Goal: Task Accomplishment & Management: Complete application form

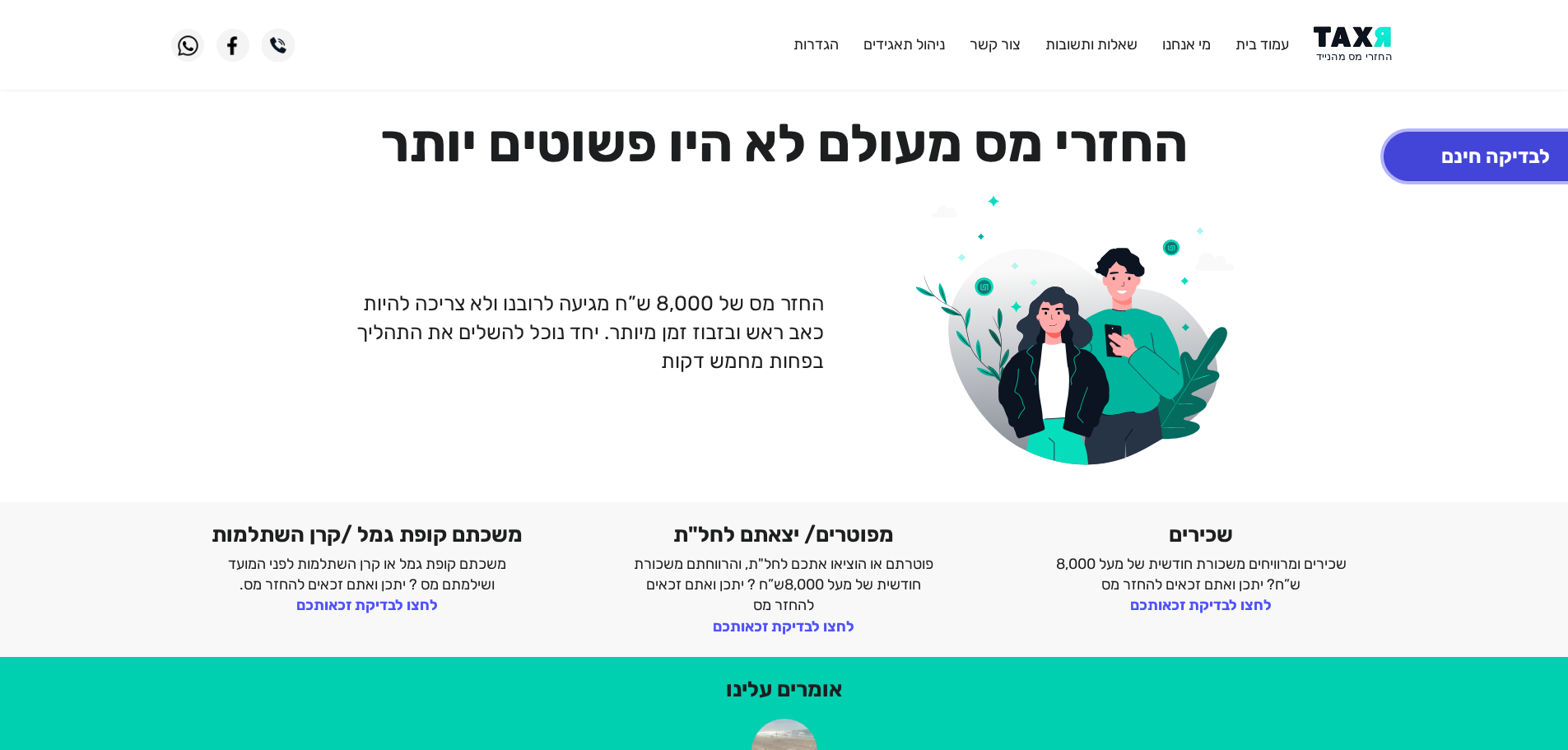
click at [1469, 151] on button "לבדיקה חינם" at bounding box center [1495, 156] width 224 height 49
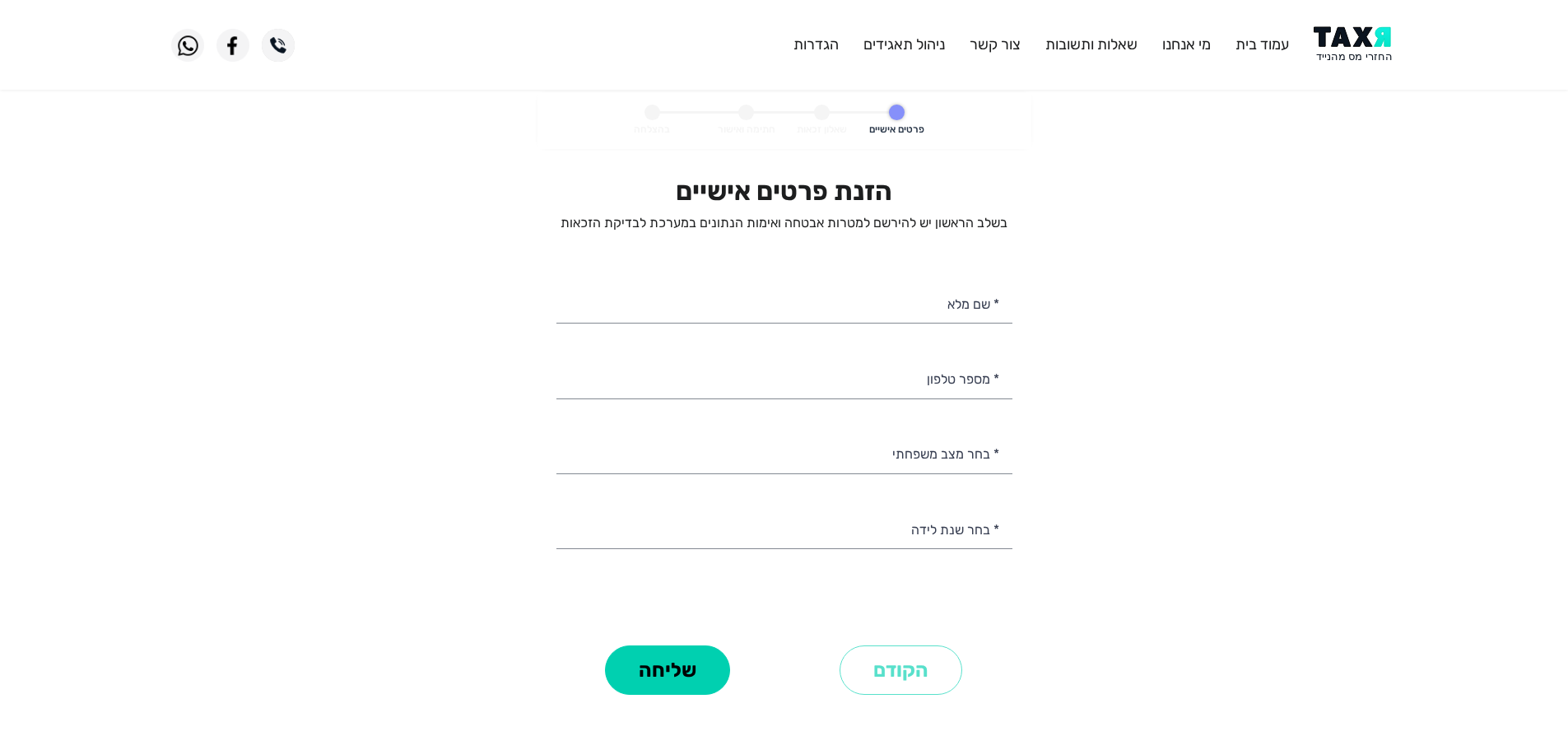
select select
click at [881, 392] on input "* מספר טלפון" at bounding box center [784, 378] width 456 height 42
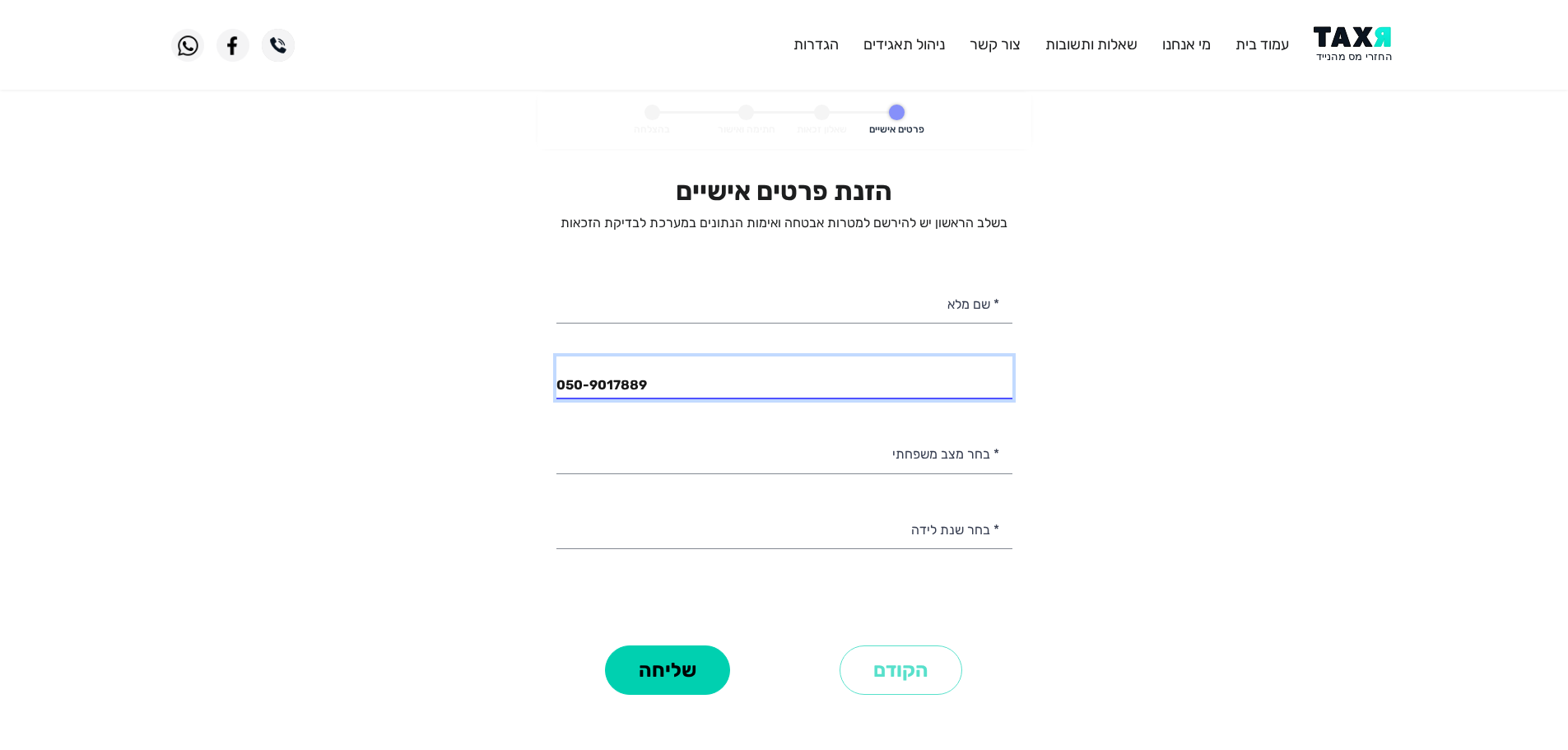
type input "050-9017889"
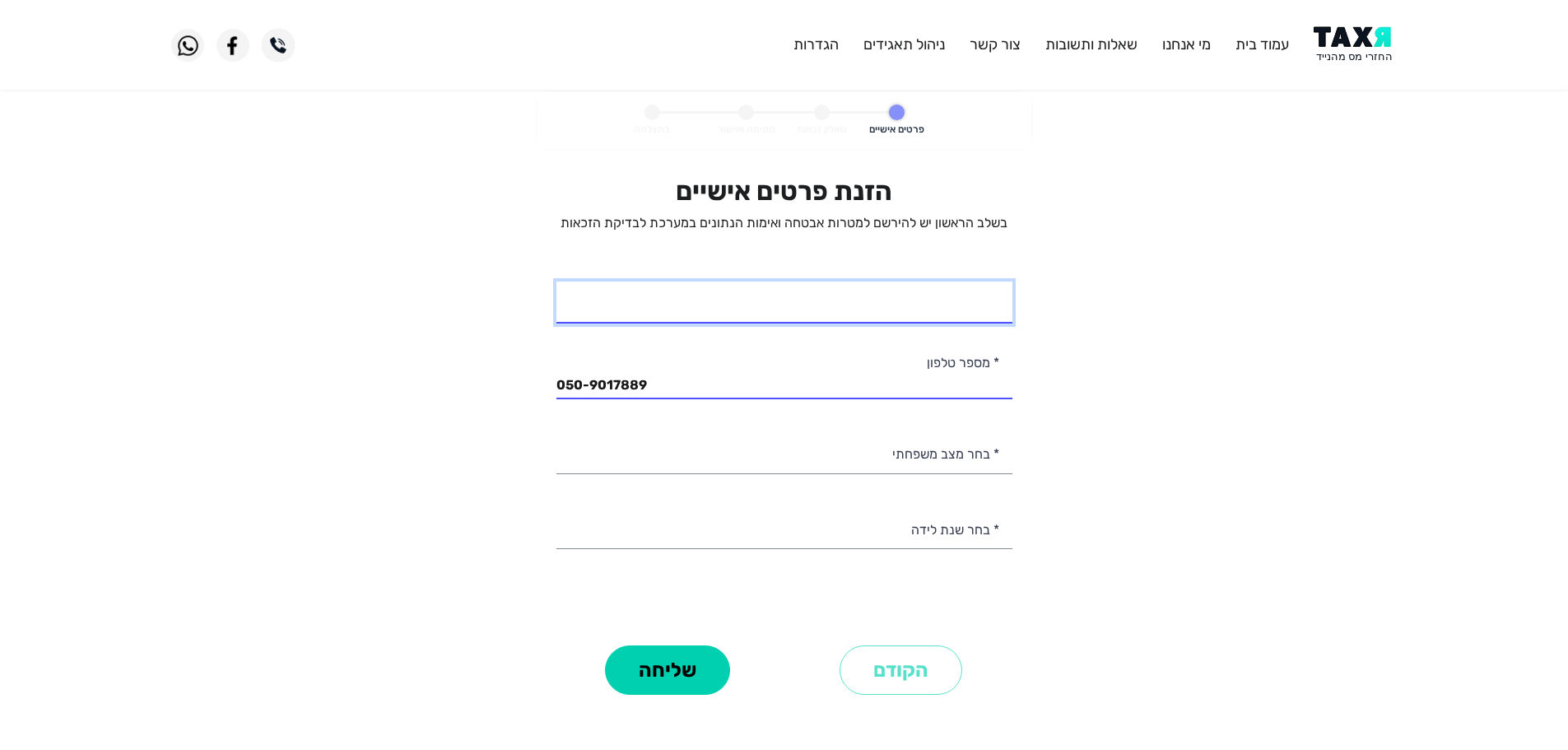
click at [979, 307] on input "* שם מלא" at bounding box center [784, 303] width 456 height 42
type input "[PERSON_NAME]"
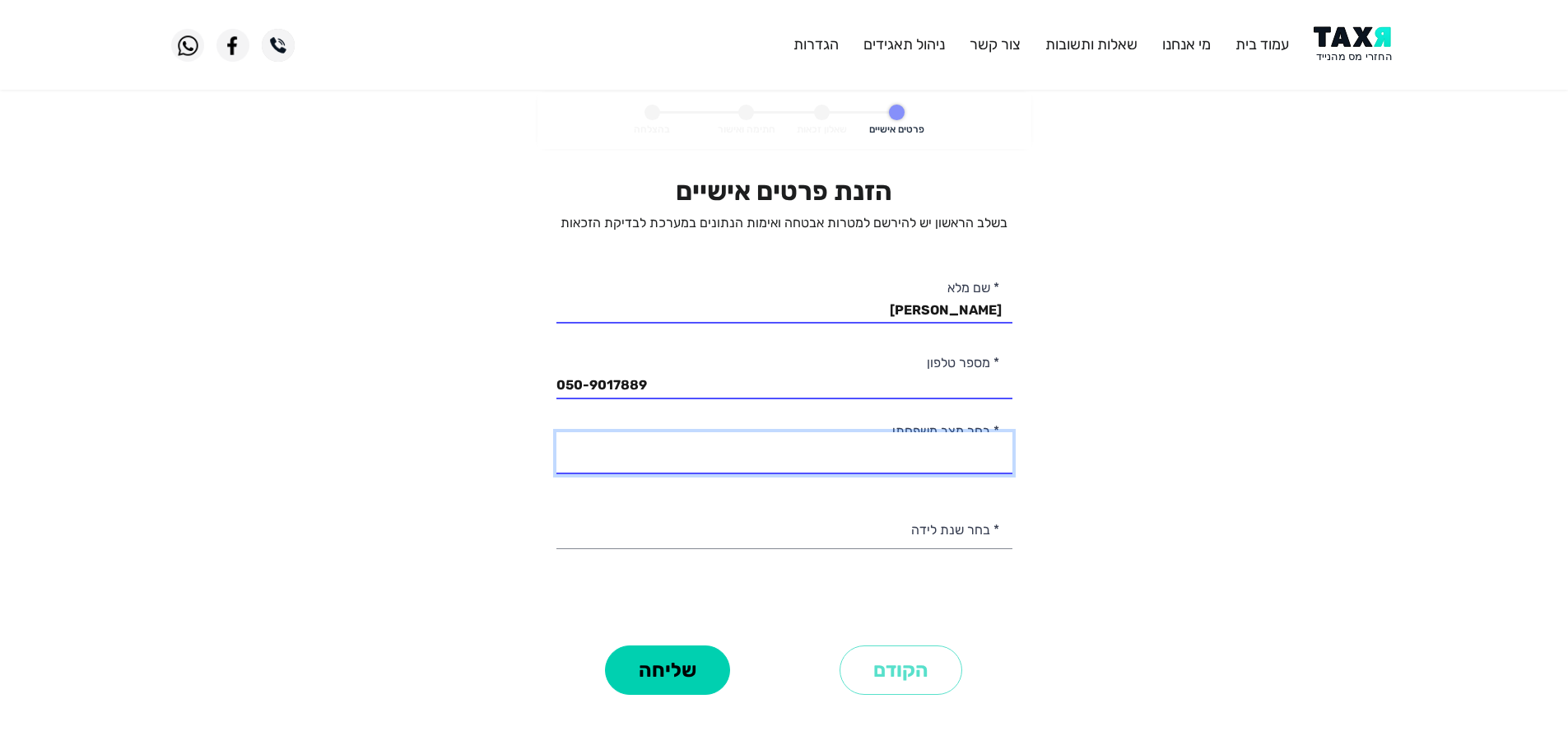
click at [946, 453] on select "רווק/ה נשוי/[PERSON_NAME]/ה אלמן/נה" at bounding box center [784, 453] width 456 height 42
select select "2: Married"
click at [556, 432] on select "רווק/ה נשוי/[PERSON_NAME]/ה אלמן/נה" at bounding box center [784, 453] width 456 height 42
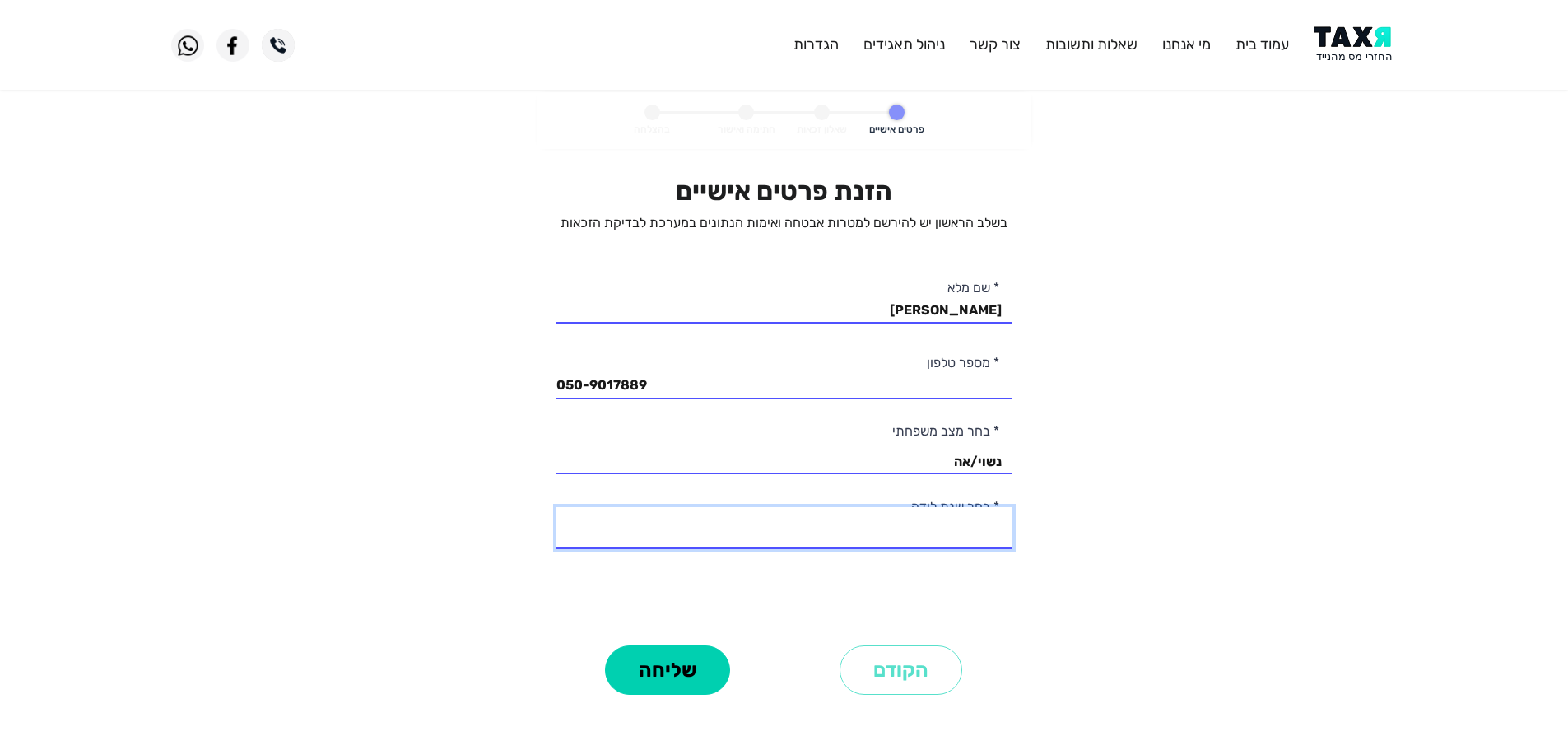
click at [980, 542] on select "2003 2002 2001 2000 1999 1998 1997 1996 1995 1994 1993 1992 1991 1990 1989 1988…" at bounding box center [784, 528] width 456 height 42
select select "29: 1975"
click at [556, 507] on select "2003 2002 2001 2000 1999 1998 1997 1996 1995 1994 1993 1992 1991 1990 1989 1988…" at bounding box center [784, 528] width 456 height 42
click at [669, 671] on button "שליחה" at bounding box center [668, 670] width 125 height 49
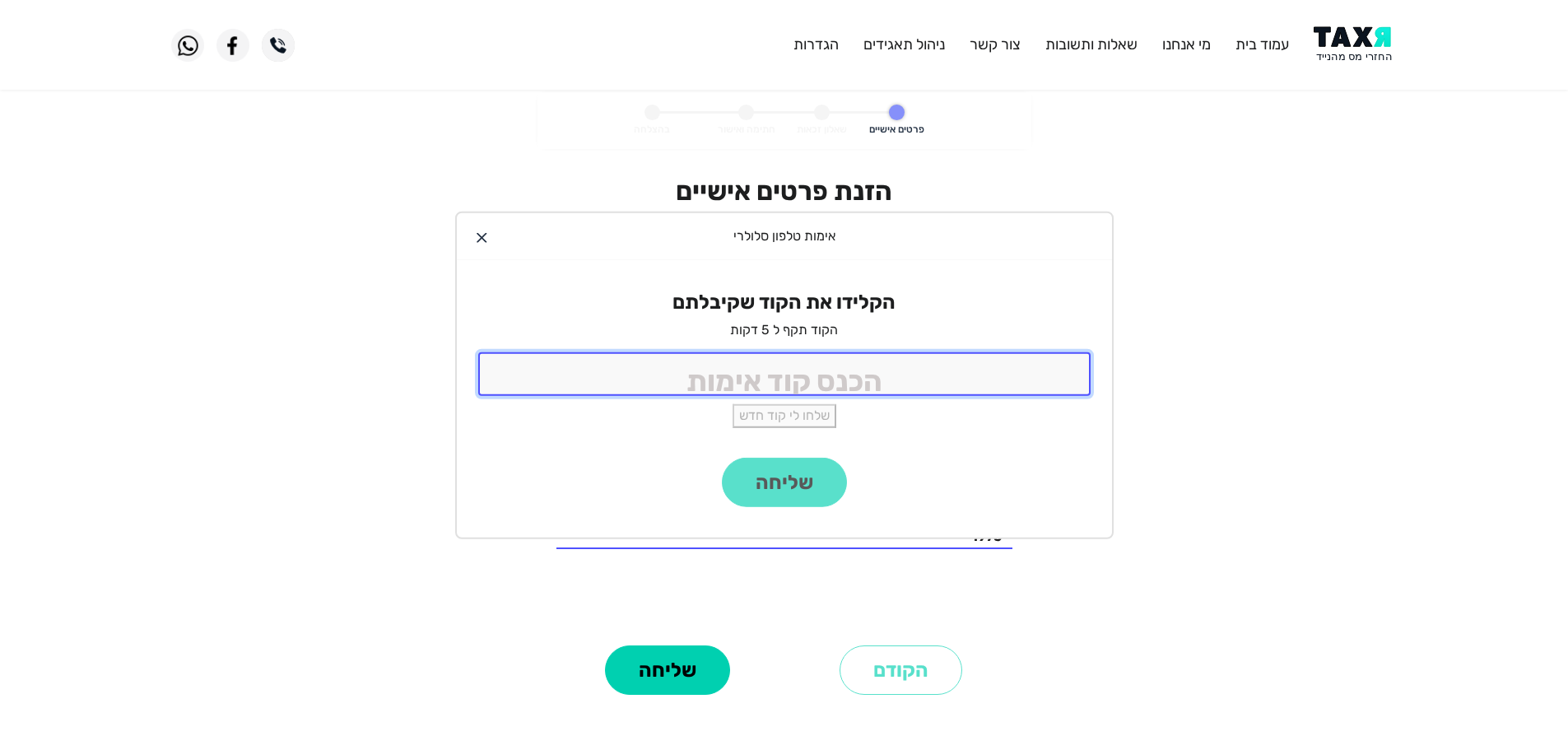
click at [920, 385] on input "tel" at bounding box center [785, 375] width 612 height 44
type input "9988"
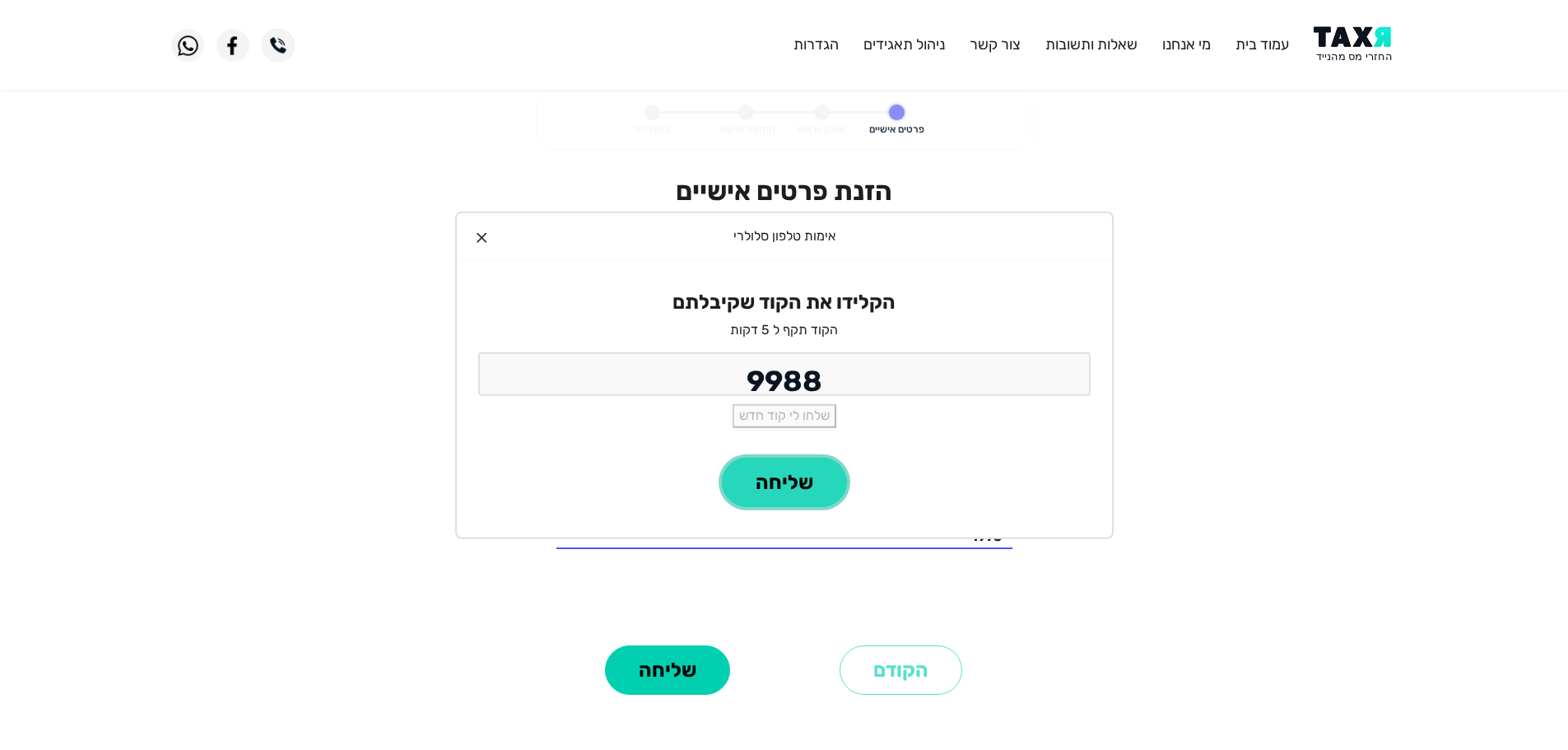
click at [761, 472] on button "שליחה" at bounding box center [785, 482] width 125 height 49
